Goal: Task Accomplishment & Management: Complete application form

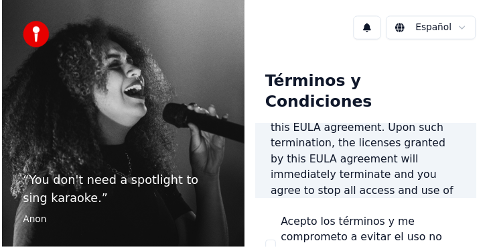
scroll to position [1870, 0]
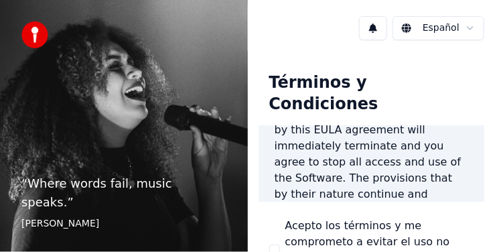
click at [328, 218] on label "Acepto los términos y me comprometo a evitar el uso no autorizado de contenido …" at bounding box center [379, 250] width 189 height 64
click at [280, 245] on button "Acepto los términos y me comprometo a evitar el uso no autorizado de contenido …" at bounding box center [274, 250] width 11 height 11
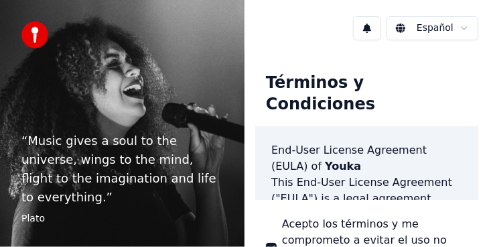
scroll to position [1871, 0]
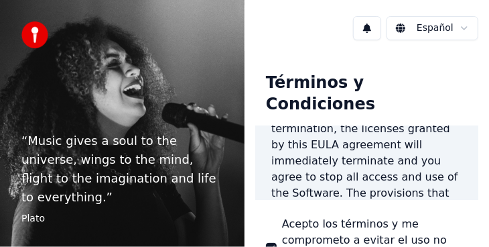
click at [399, 190] on div "Términos y Condiciones End-User License Agreement ([PERSON_NAME]) of Youka This…" at bounding box center [366, 194] width 223 height 264
click at [295, 190] on div "Términos y Condiciones End-User License Agreement ([PERSON_NAME]) of Youka This…" at bounding box center [366, 194] width 223 height 264
click at [172, 164] on p "“ Music gives a soul to the universe, wings to the mind, flight to the imaginat…" at bounding box center [122, 168] width 202 height 75
click at [420, 30] on html "“ Music gives a soul to the universe, wings to the mind, flight to the imaginat…" at bounding box center [244, 123] width 489 height 247
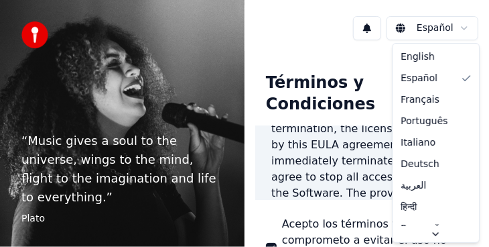
drag, startPoint x: 468, startPoint y: 159, endPoint x: 415, endPoint y: 78, distance: 96.8
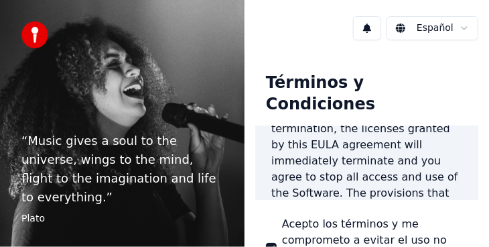
click at [267, 169] on div "End-User License Agreement ([PERSON_NAME]) of Youka This End-User License Agree…" at bounding box center [366, 163] width 223 height 74
click at [328, 21] on div "Español" at bounding box center [367, 28] width 245 height 46
